Goal: Task Accomplishment & Management: Complete application form

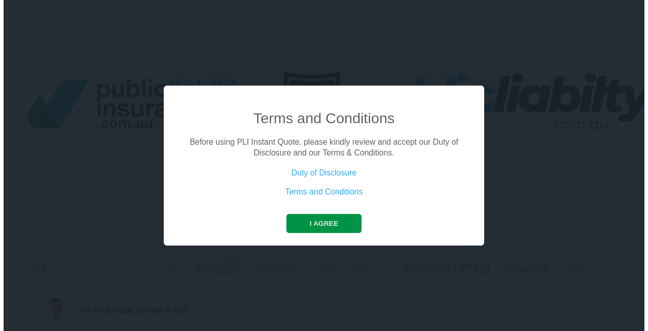
scroll to position [0, 46]
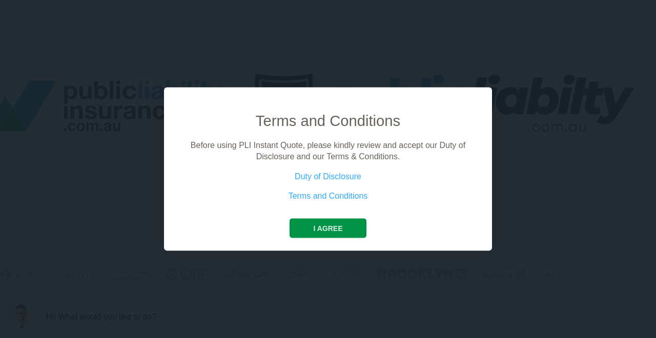
click at [342, 224] on button "I agree" at bounding box center [328, 227] width 76 height 19
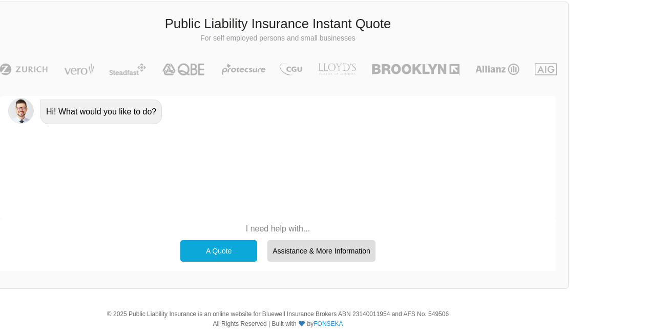
scroll to position [220, 46]
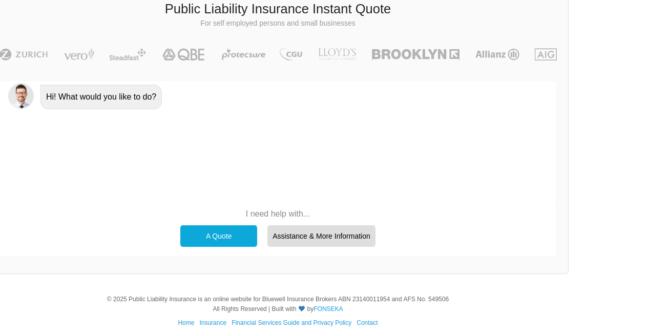
click at [231, 233] on div "A Quote" at bounding box center [218, 236] width 77 height 22
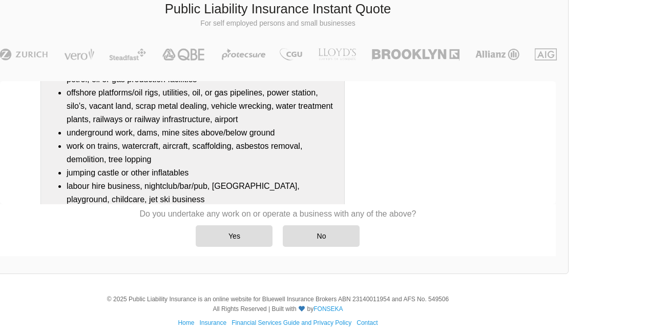
scroll to position [142, 0]
click at [330, 237] on div "No" at bounding box center [321, 236] width 77 height 22
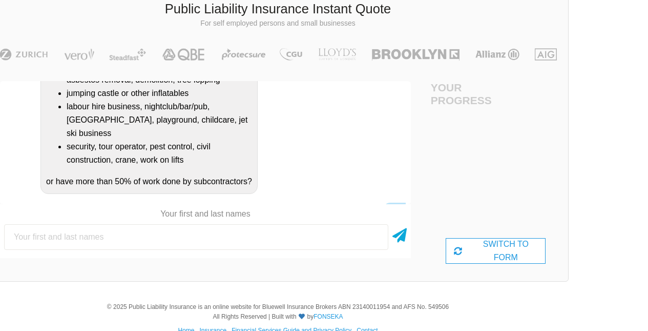
scroll to position [378, 0]
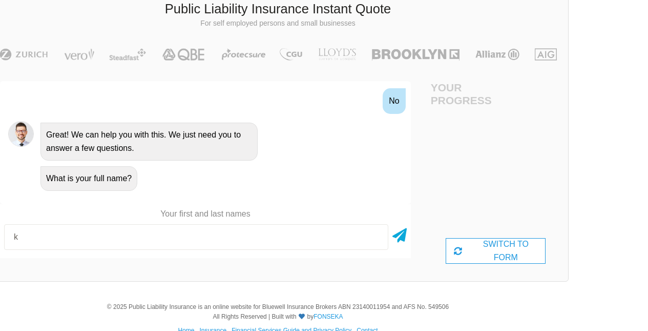
type input "[PERSON_NAME]"
click at [497, 253] on div "SWITCH TO FORM" at bounding box center [496, 251] width 100 height 26
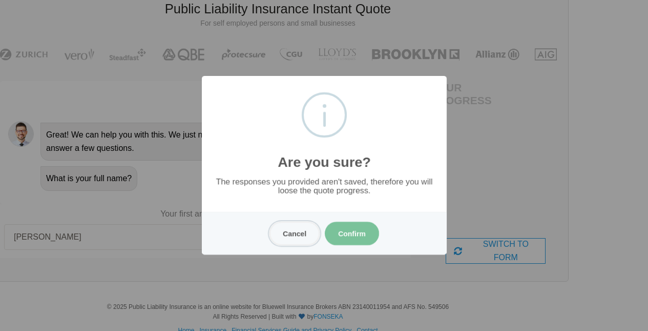
click at [293, 231] on button "Cancel" at bounding box center [295, 233] width 50 height 24
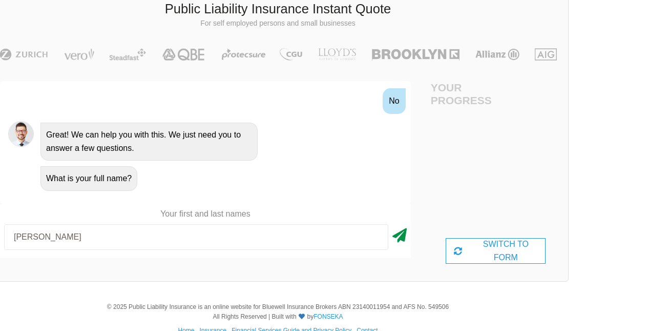
click at [400, 237] on icon at bounding box center [400, 233] width 14 height 18
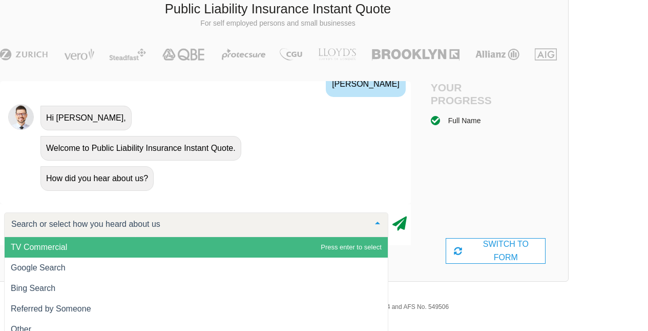
scroll to position [506, 0]
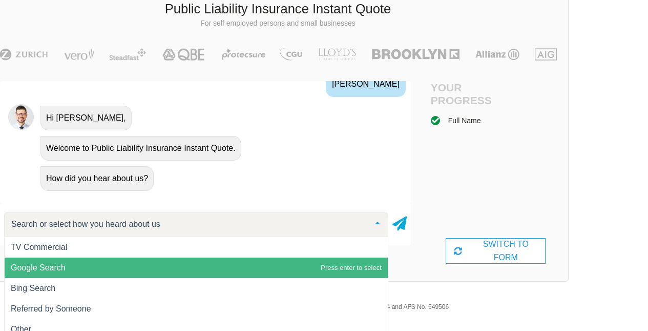
click at [169, 271] on span "Google Search" at bounding box center [196, 267] width 383 height 20
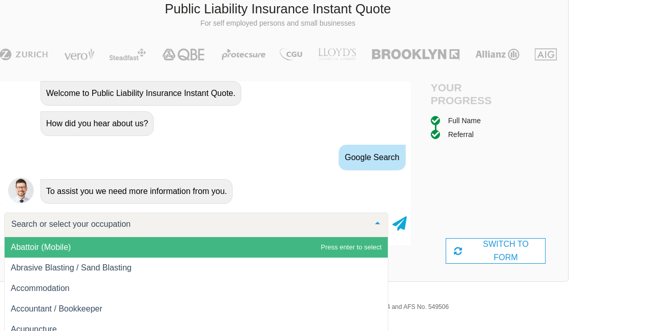
scroll to position [604, 0]
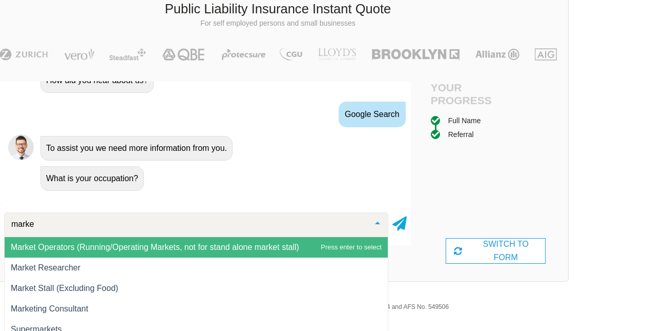
type input "market"
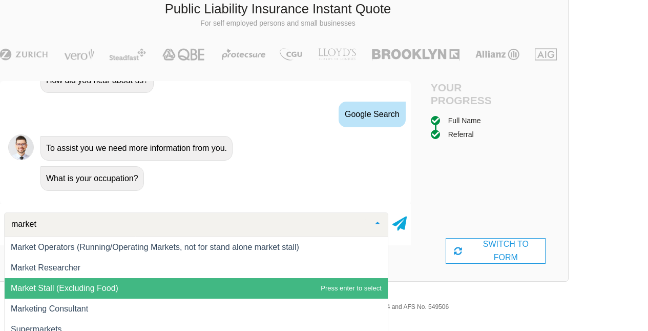
click at [124, 286] on span "Market Stall (Excluding Food)" at bounding box center [196, 288] width 383 height 20
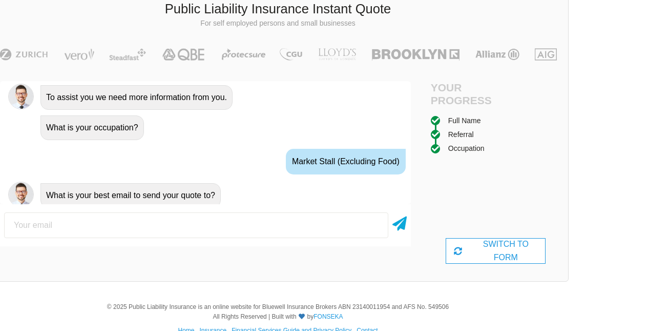
scroll to position [672, 0]
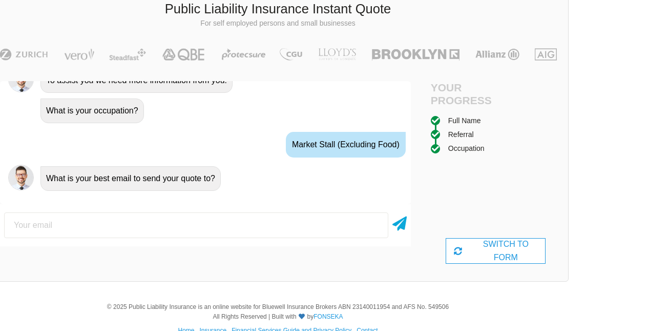
click at [128, 223] on input "email" at bounding box center [196, 225] width 384 height 26
type input "[EMAIL_ADDRESS][DOMAIN_NAME]"
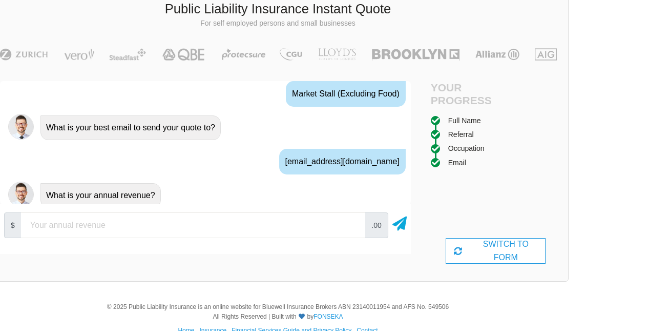
scroll to position [739, 0]
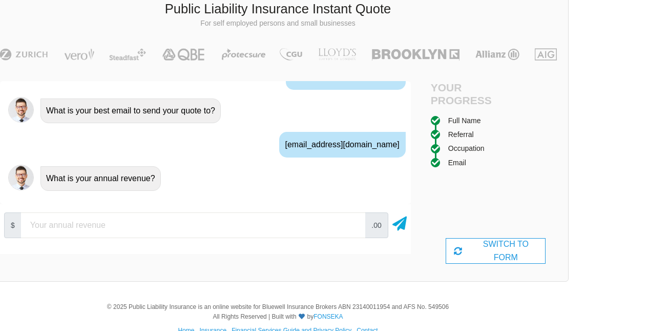
click at [307, 226] on input "number" at bounding box center [193, 225] width 344 height 26
type input "4000"
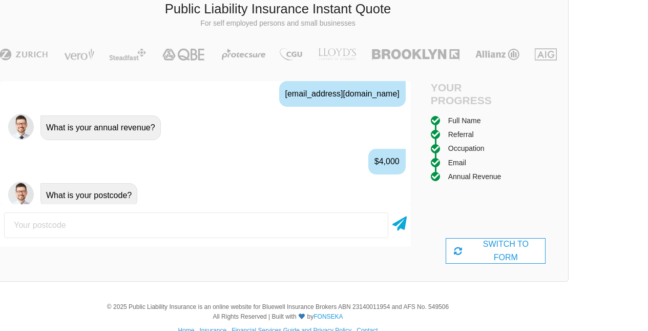
scroll to position [807, 0]
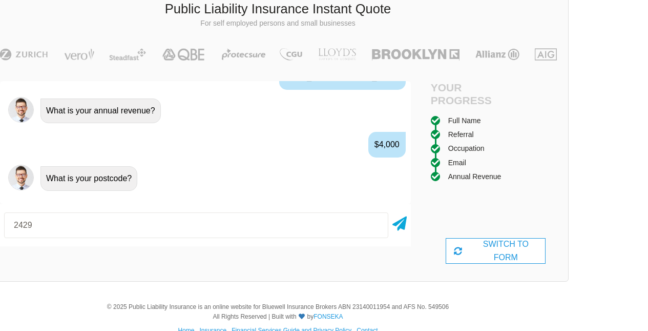
type input "2429"
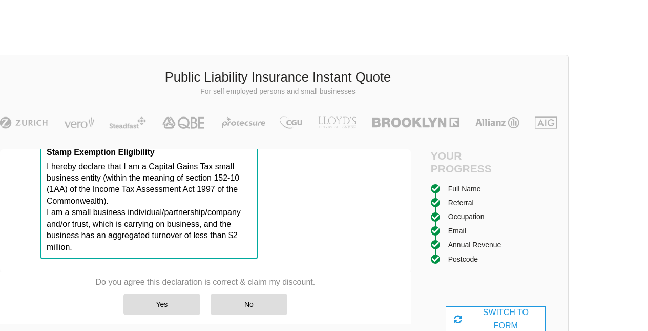
scroll to position [1036, 0]
click at [256, 299] on div "No" at bounding box center [249, 304] width 77 height 22
click at [165, 300] on div "Yes" at bounding box center [162, 304] width 77 height 22
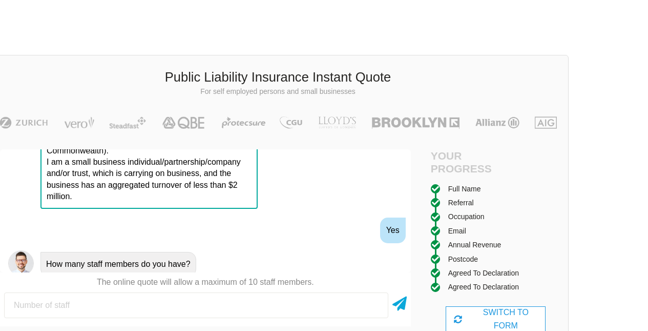
scroll to position [1311, 0]
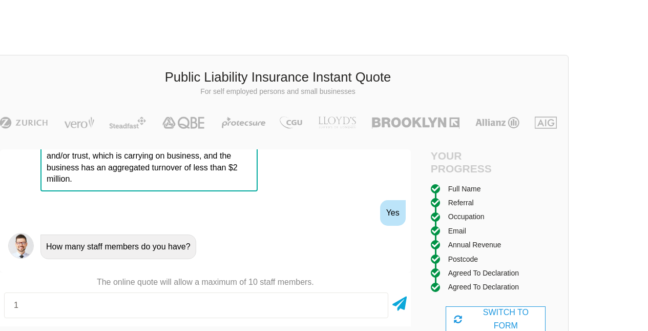
type input "1"
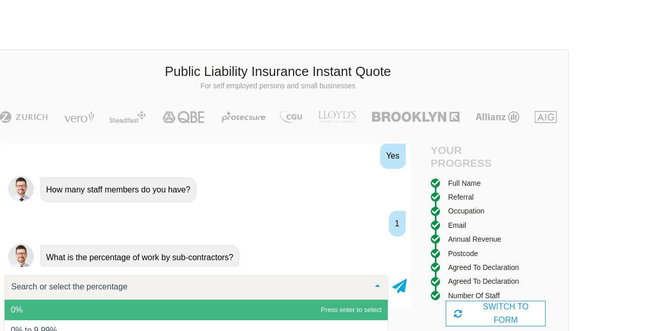
scroll to position [1379, 0]
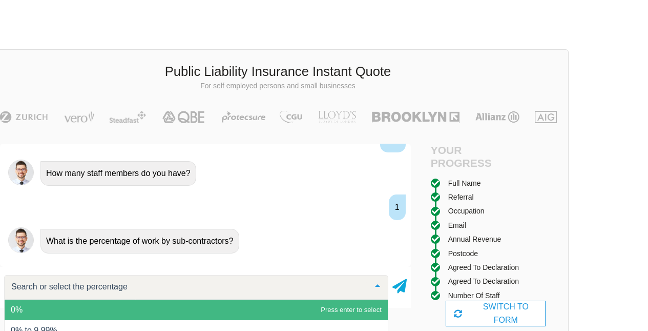
type input "0"
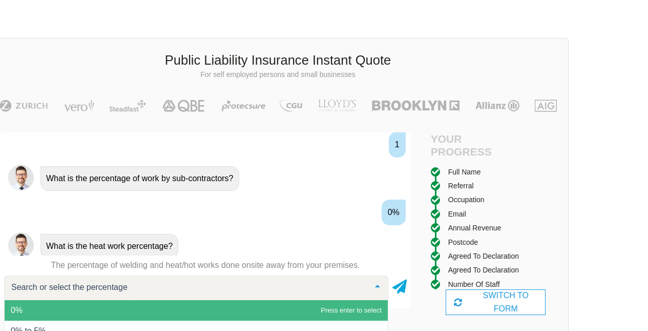
scroll to position [1446, 0]
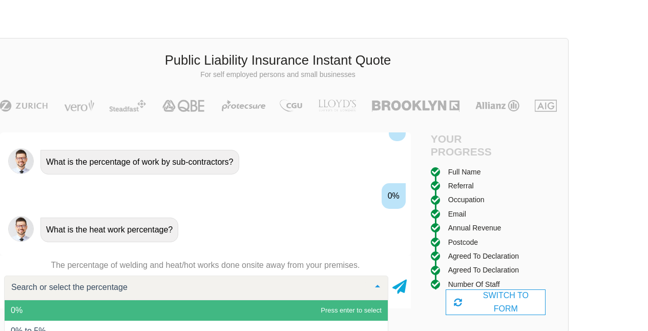
type input "0"
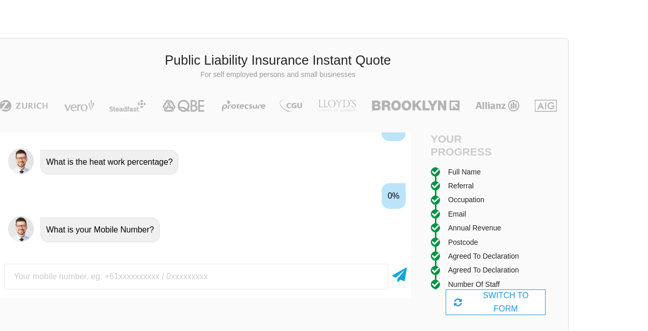
scroll to position [1514, 0]
